Goal: Task Accomplishment & Management: Use online tool/utility

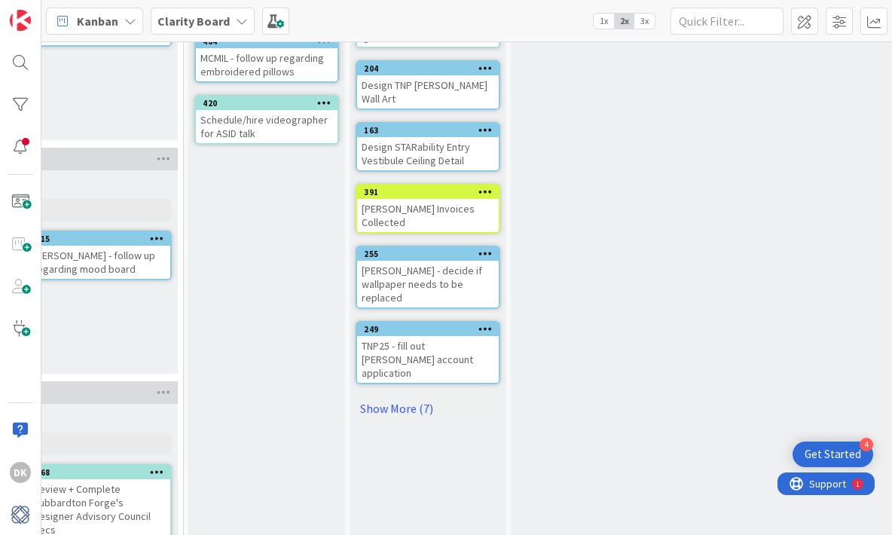
scroll to position [437, 1596]
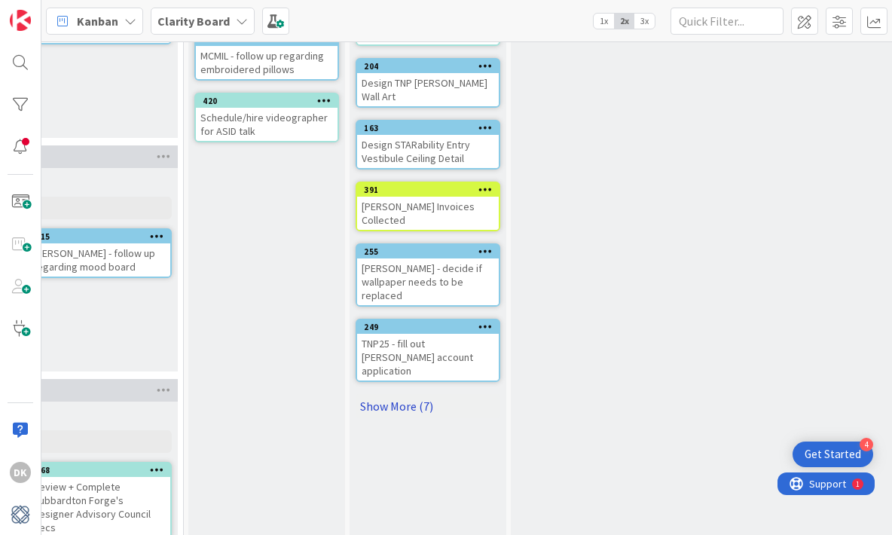
click at [378, 394] on link "Show More (7)" at bounding box center [428, 406] width 145 height 24
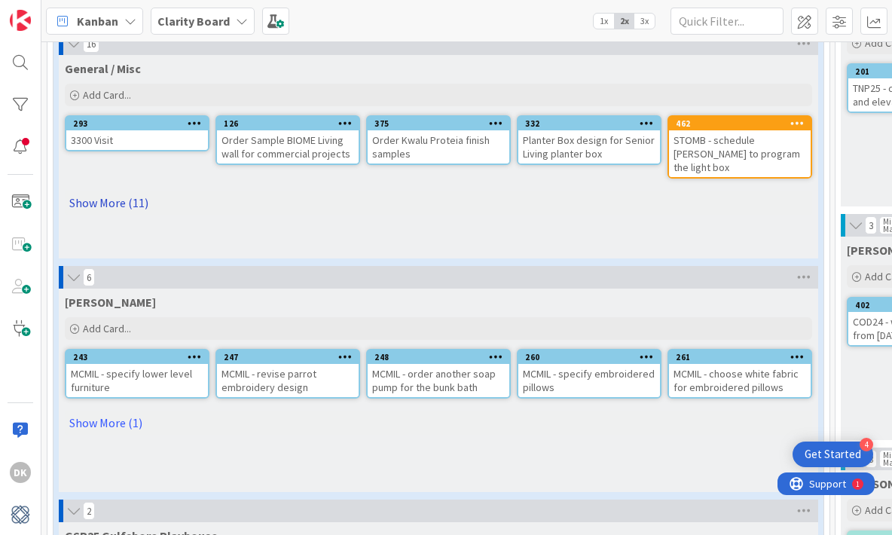
scroll to position [127, 0]
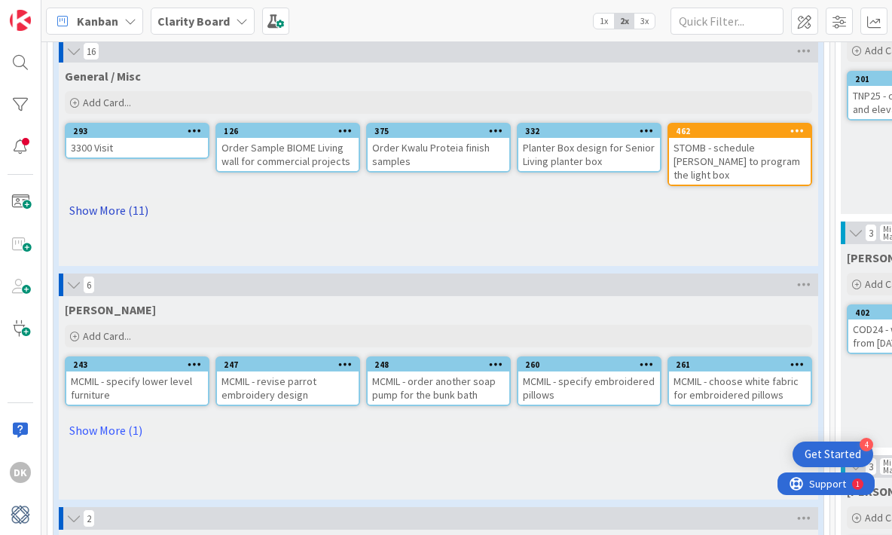
click at [135, 198] on link "Show More (11)" at bounding box center [438, 210] width 747 height 24
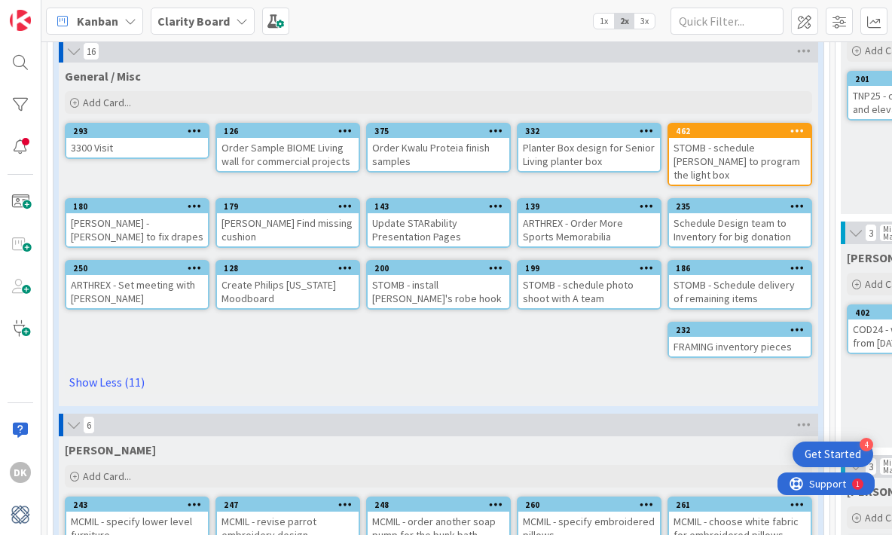
click at [121, 148] on div "3300 Visit" at bounding box center [137, 148] width 142 height 20
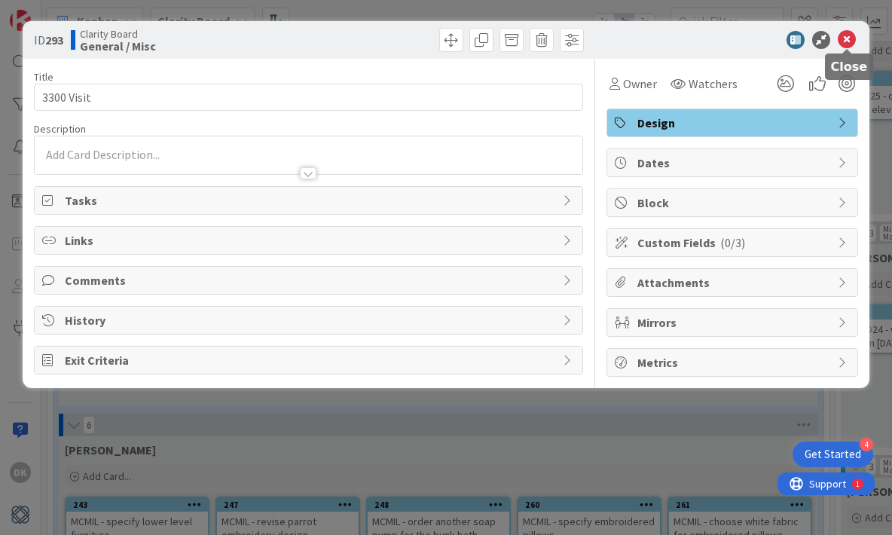
click at [842, 37] on icon at bounding box center [847, 40] width 18 height 18
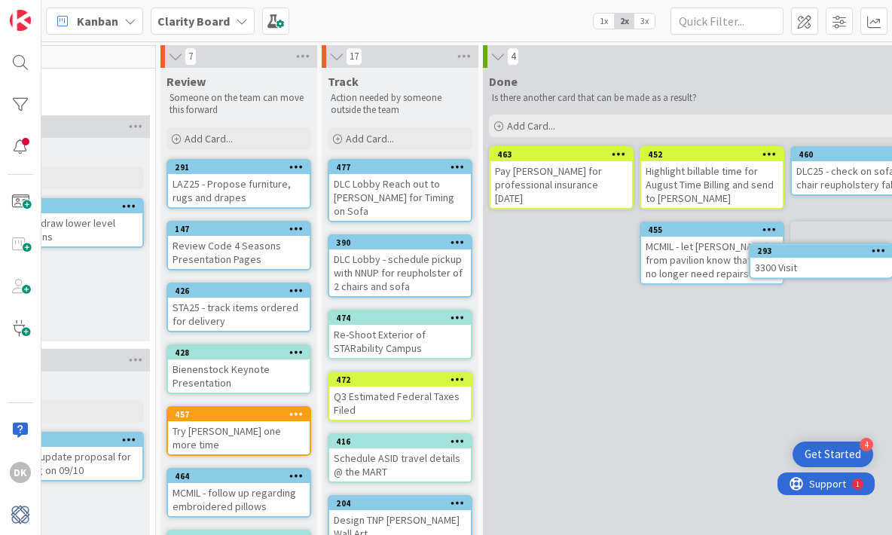
scroll to position [0, 1758]
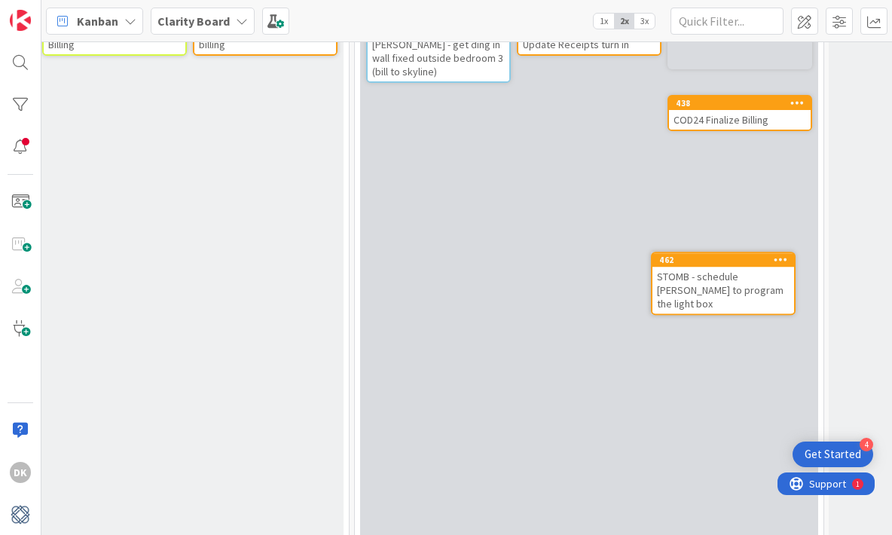
scroll to position [1360, 970]
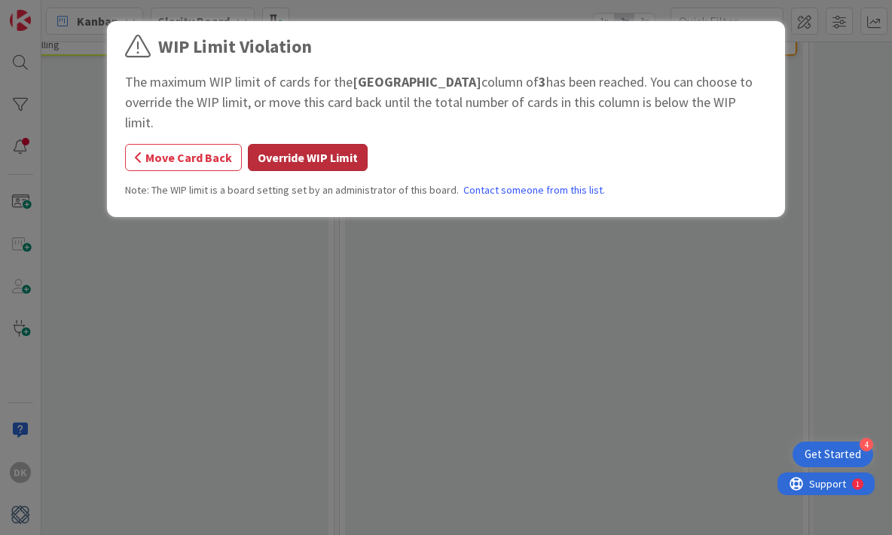
click at [318, 144] on button "Override WIP Limit" at bounding box center [308, 157] width 120 height 27
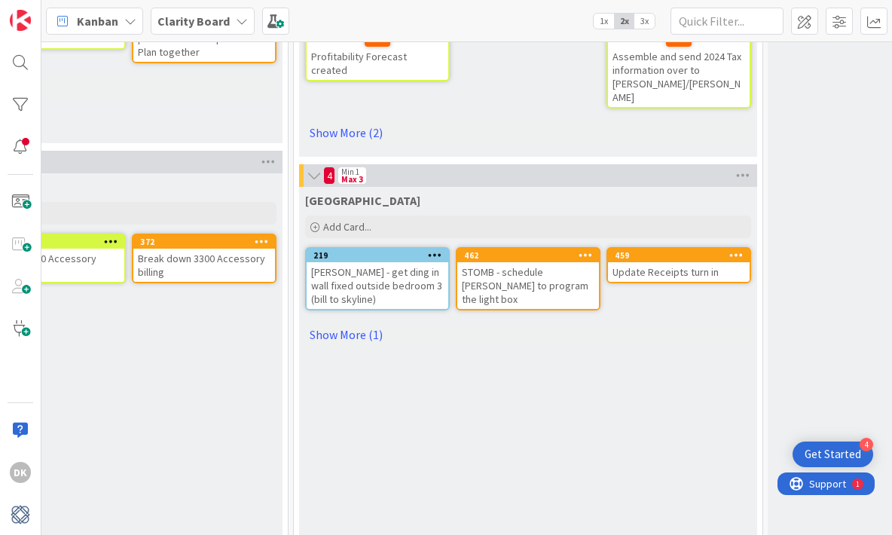
scroll to position [1132, 1032]
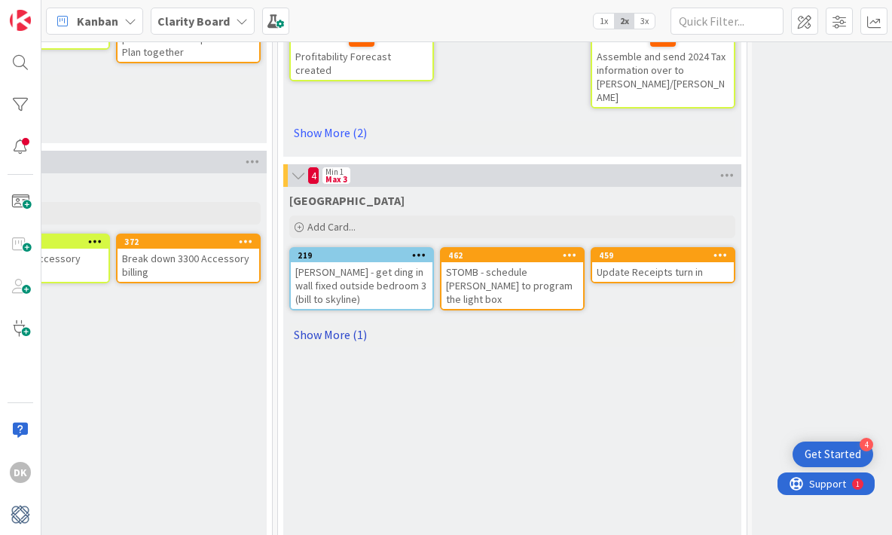
click at [328, 322] on link "Show More (1)" at bounding box center [512, 334] width 446 height 24
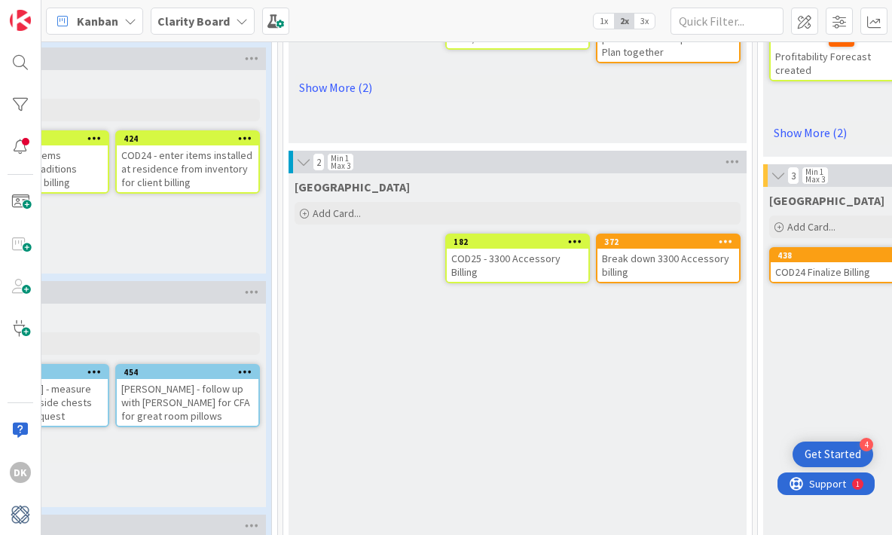
scroll to position [1132, 530]
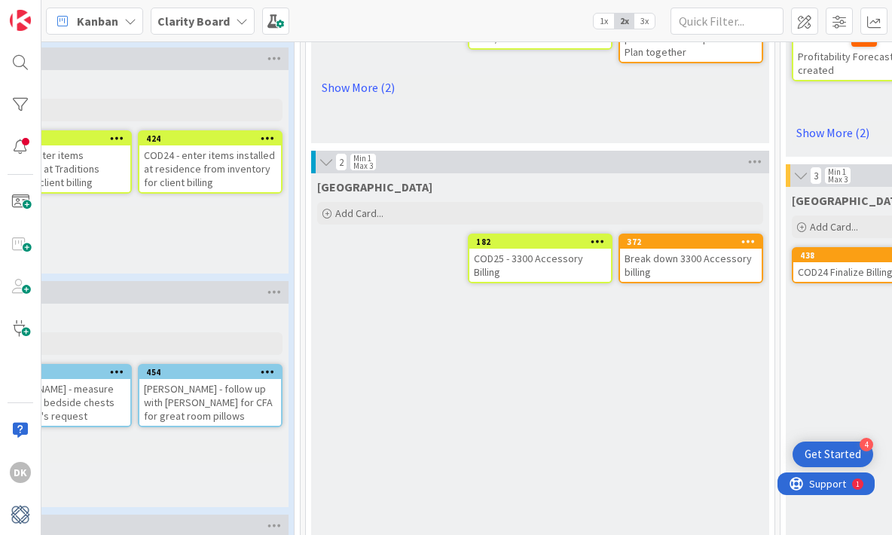
drag, startPoint x: 240, startPoint y: 276, endPoint x: 166, endPoint y: 0, distance: 286.4
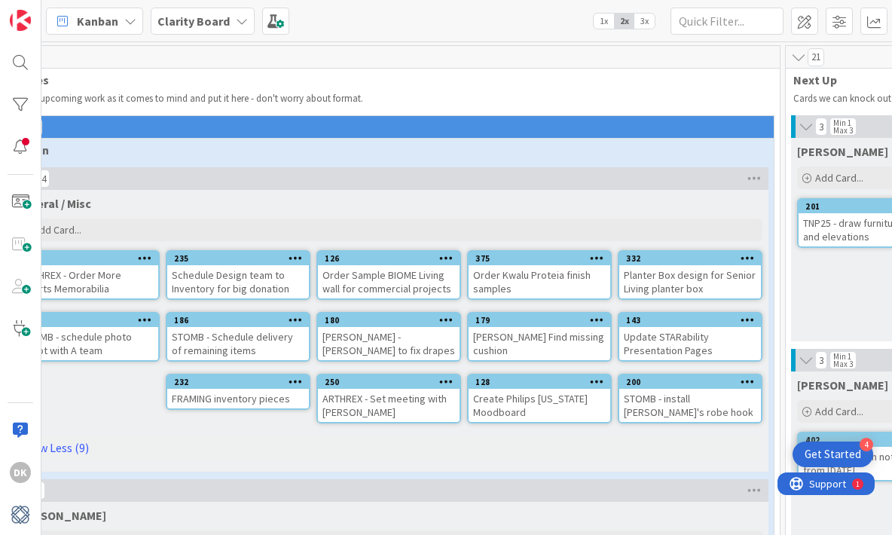
scroll to position [0, 51]
drag, startPoint x: 678, startPoint y: 179, endPoint x: 155, endPoint y: 2, distance: 551.8
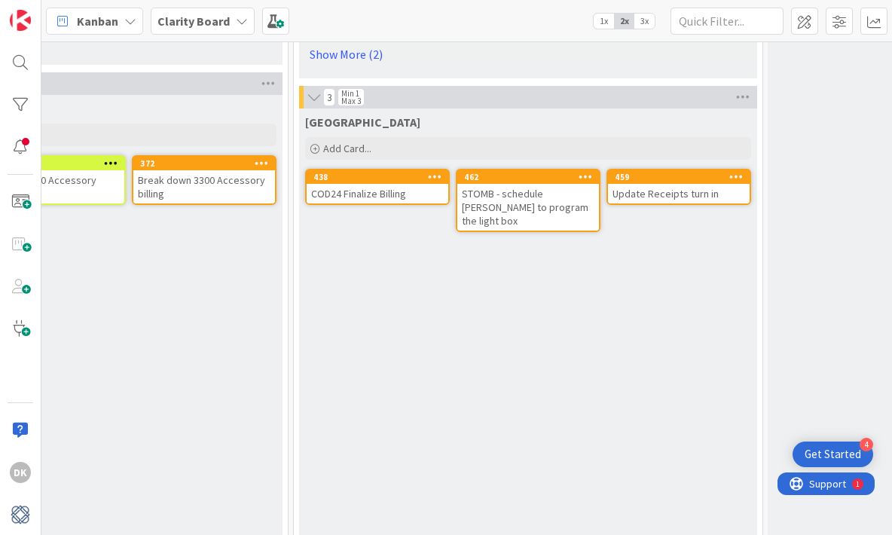
scroll to position [1211, 1019]
